Goal: Task Accomplishment & Management: Manage account settings

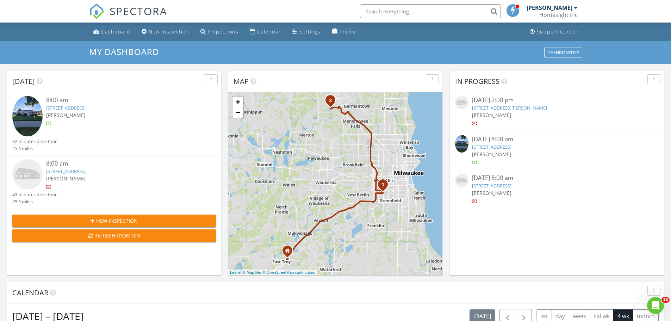
click at [21, 122] on img at bounding box center [27, 116] width 30 height 40
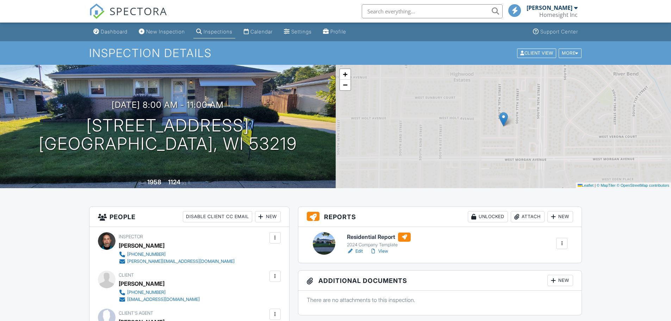
click at [383, 250] on link "View" at bounding box center [379, 250] width 18 height 7
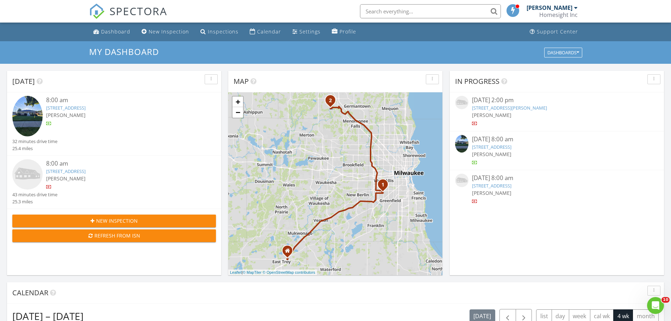
click at [31, 120] on img at bounding box center [27, 116] width 30 height 40
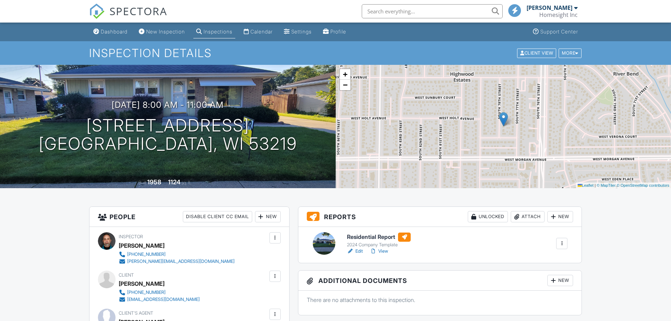
click at [359, 251] on link "Edit" at bounding box center [355, 250] width 16 height 7
